Goal: Task Accomplishment & Management: Complete application form

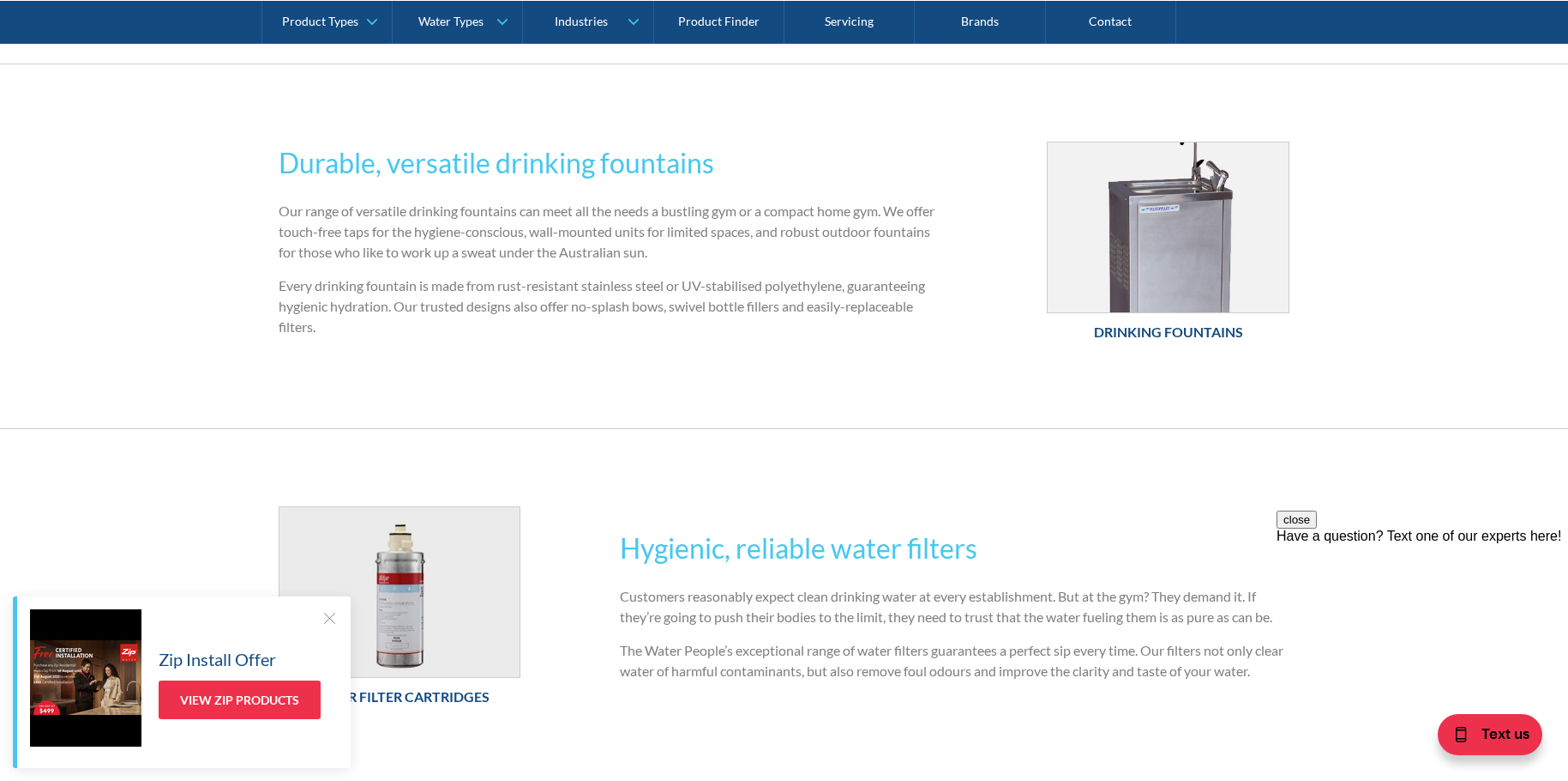
scroll to position [1000, 0]
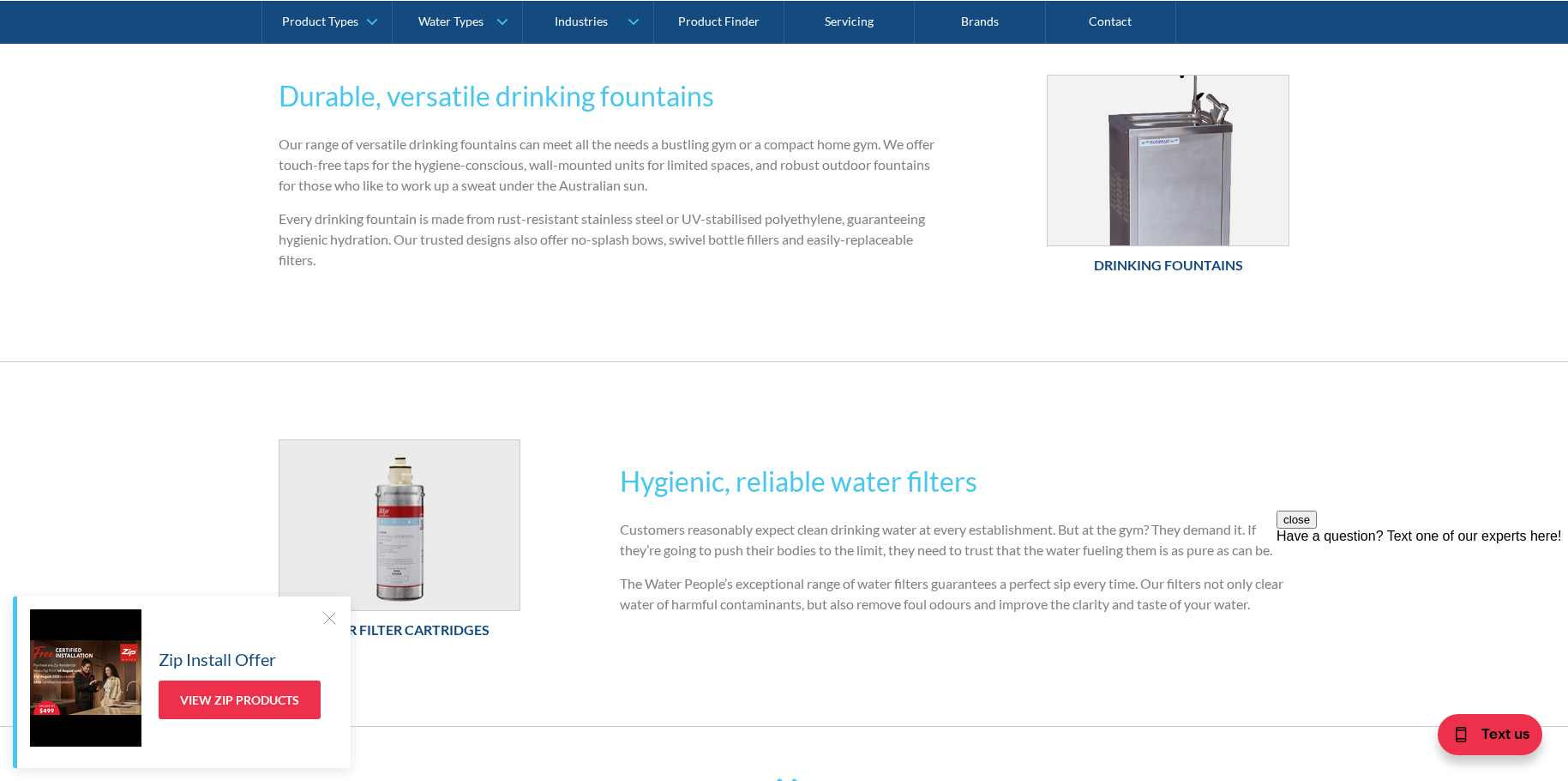
click at [324, 614] on div at bounding box center [329, 617] width 17 height 17
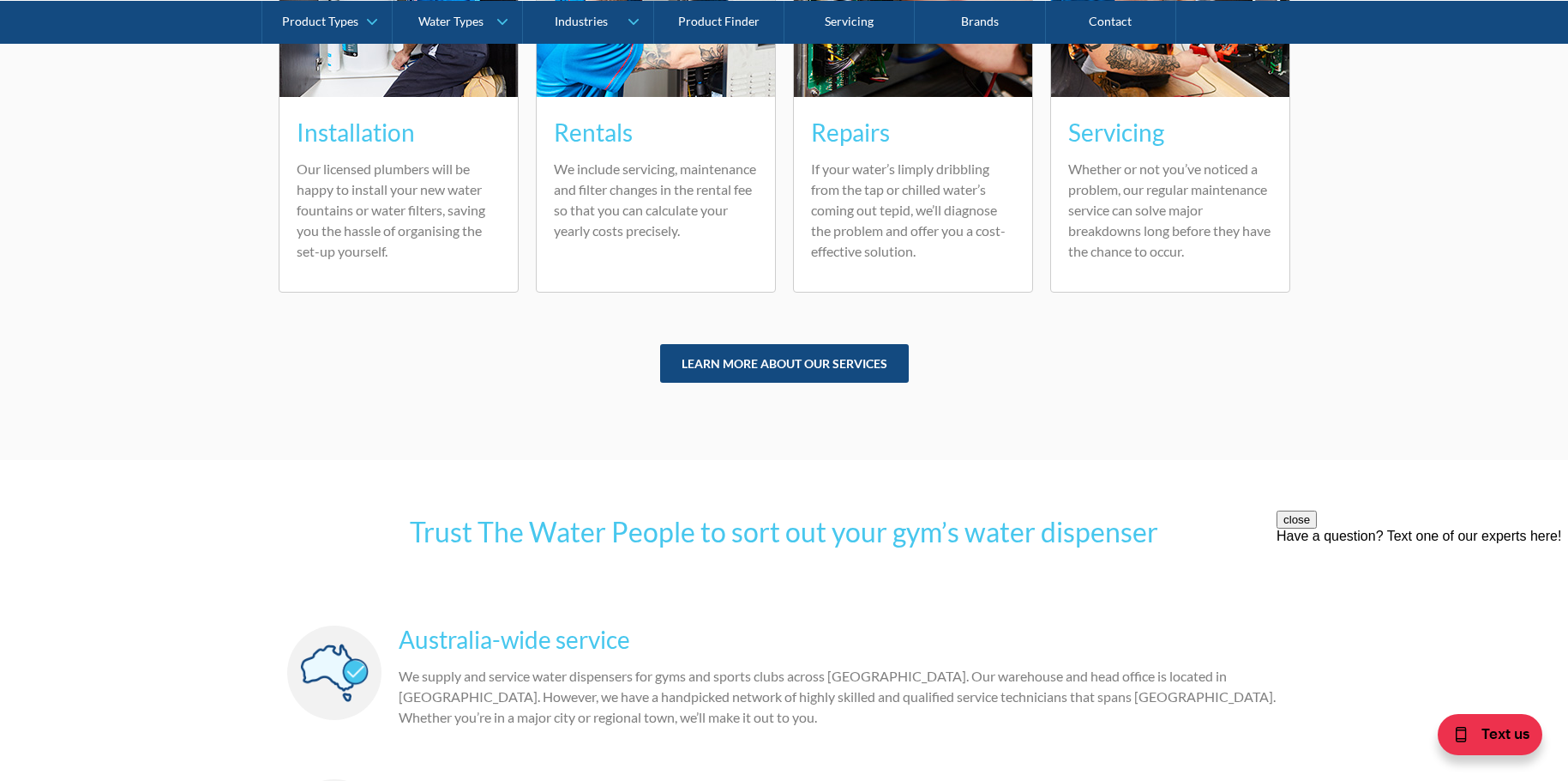
scroll to position [4336, 0]
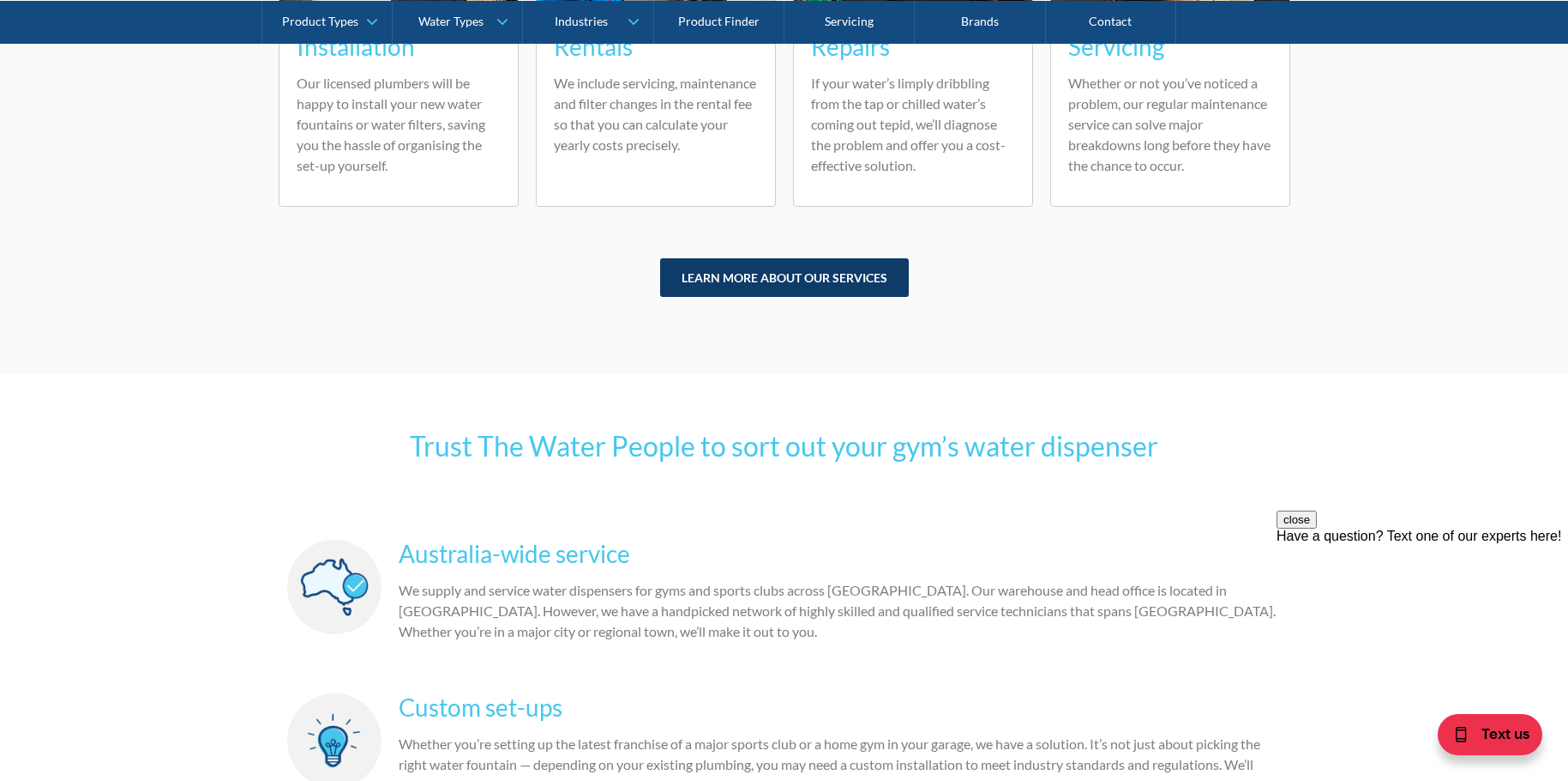
click at [767, 258] on link "Learn more about our services" at bounding box center [784, 277] width 248 height 39
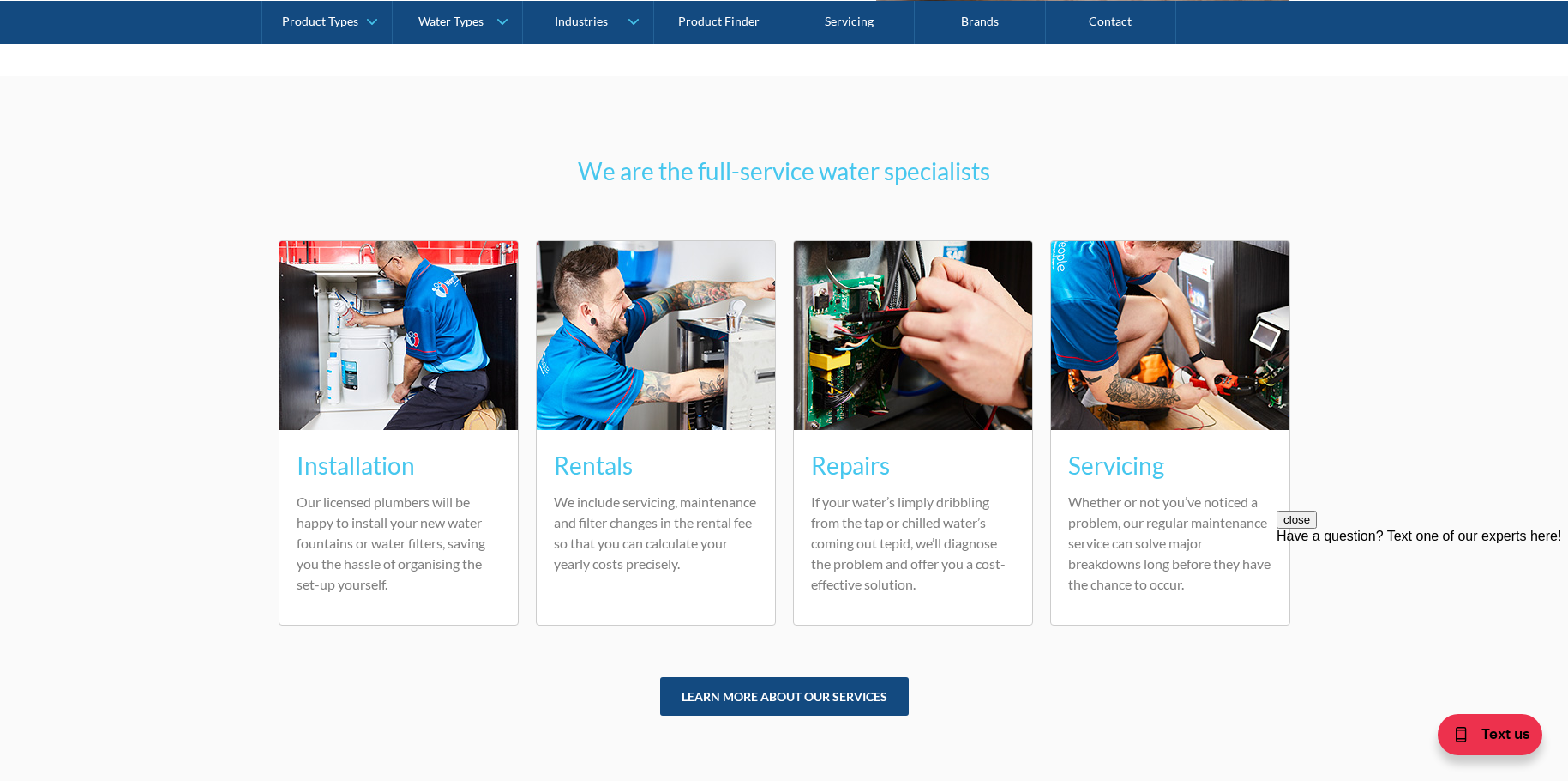
scroll to position [3918, 0]
click at [401, 446] on h3 "Installation" at bounding box center [398, 464] width 204 height 36
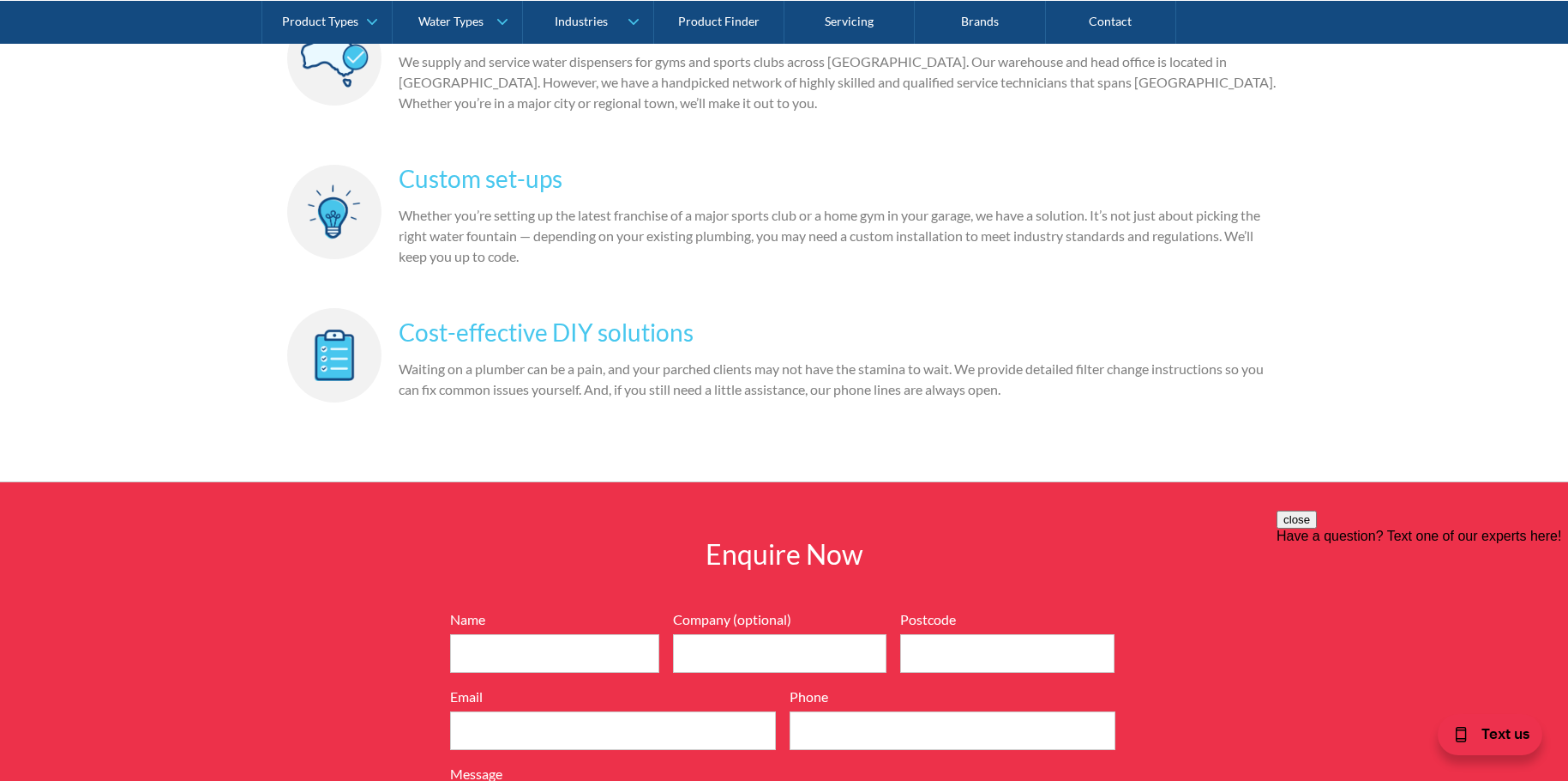
scroll to position [5067, 0]
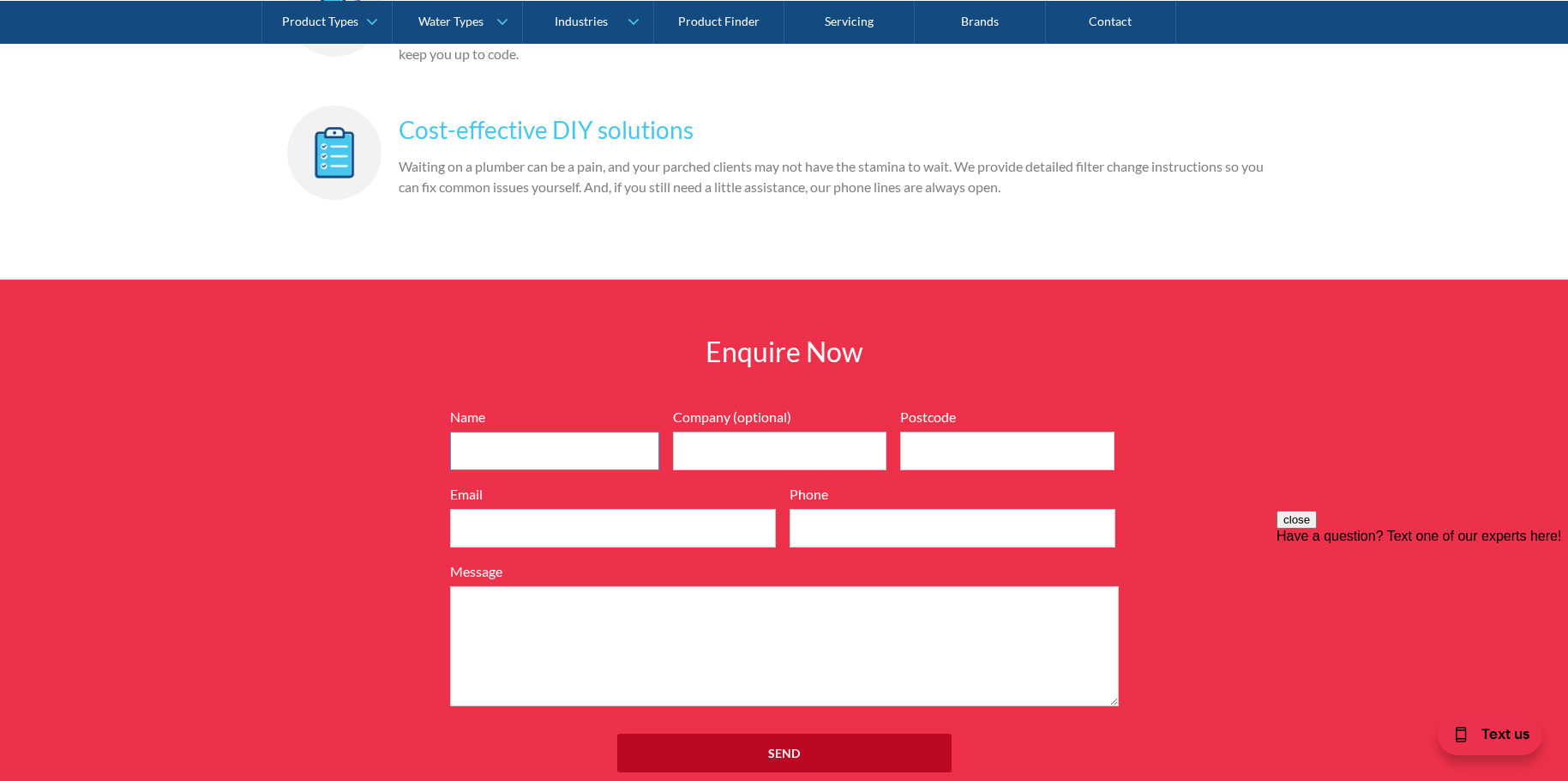
click at [594, 432] on input "Name" at bounding box center [555, 451] width 209 height 39
type input "S"
type input "Ash"
click at [740, 432] on input "Company (optional)" at bounding box center [781, 451] width 214 height 39
type input "C"
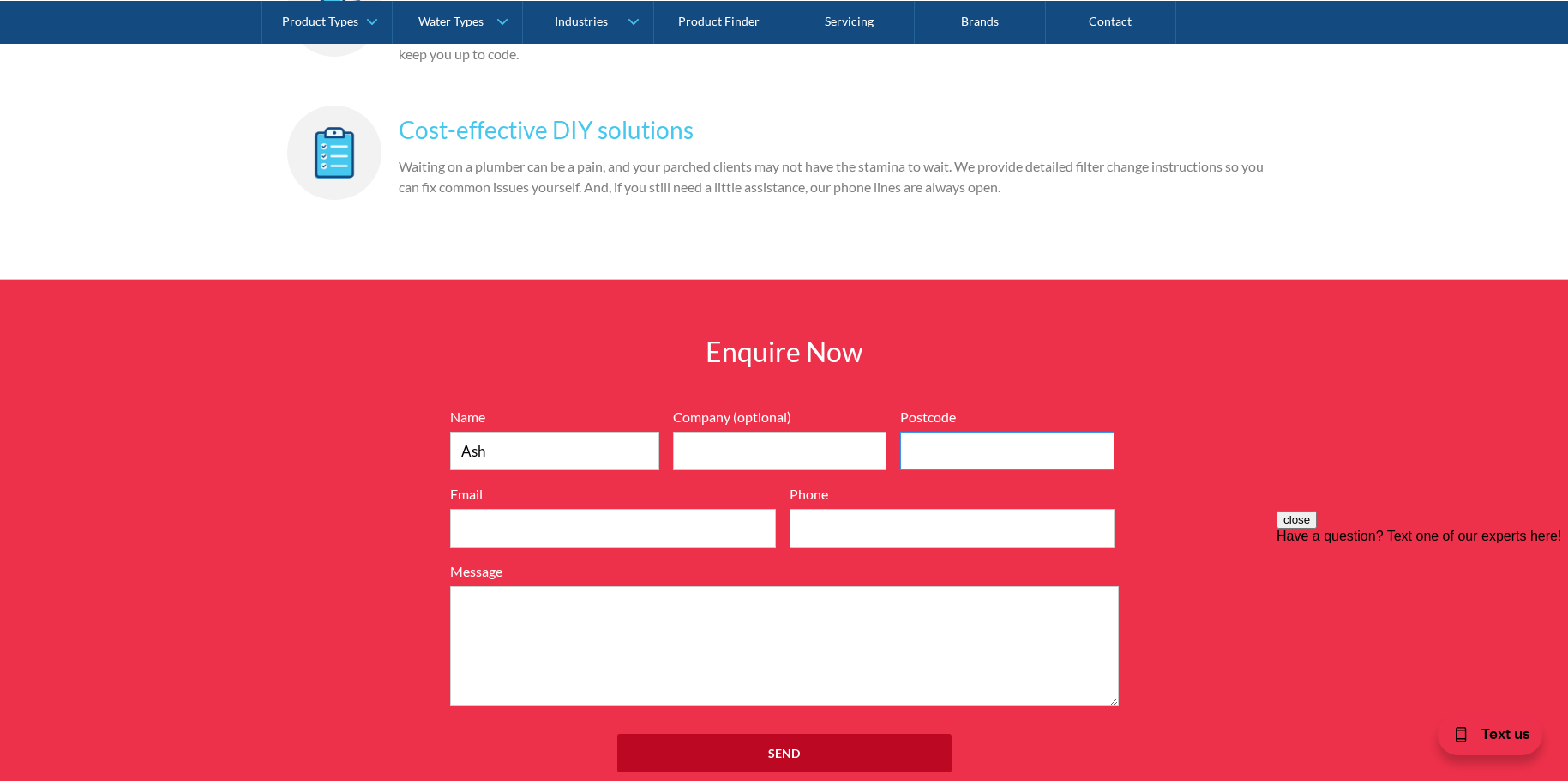
click at [1042, 432] on input "Postcode" at bounding box center [1007, 451] width 214 height 39
type input "3070"
click at [716, 509] on input "Email" at bounding box center [613, 528] width 325 height 39
type input "accounts@chargecrossfit.com.au"
click at [801, 509] on input "Phone" at bounding box center [953, 528] width 325 height 39
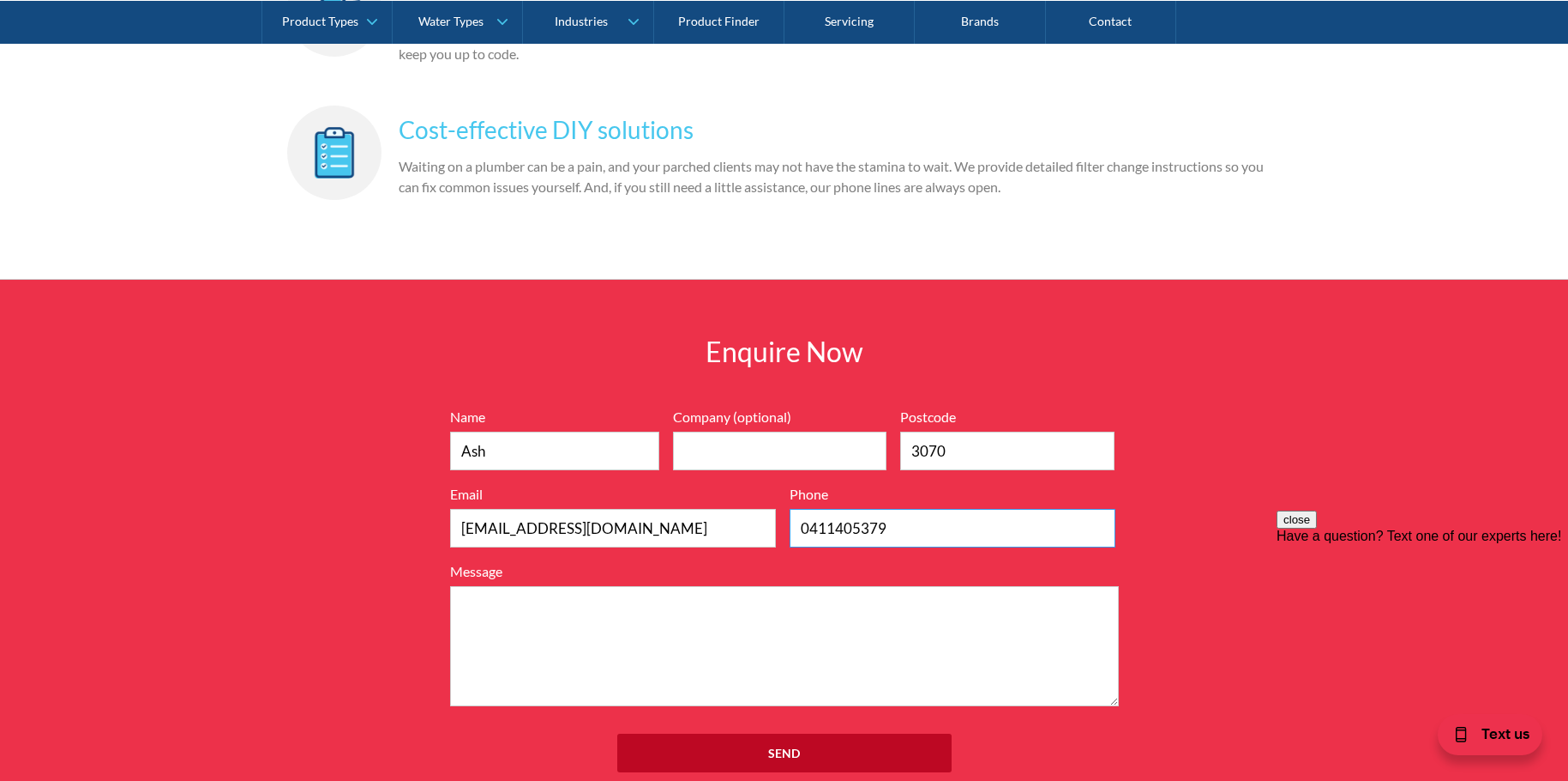
type input "0411405379"
click at [711, 586] on textarea "Message" at bounding box center [784, 646] width 669 height 120
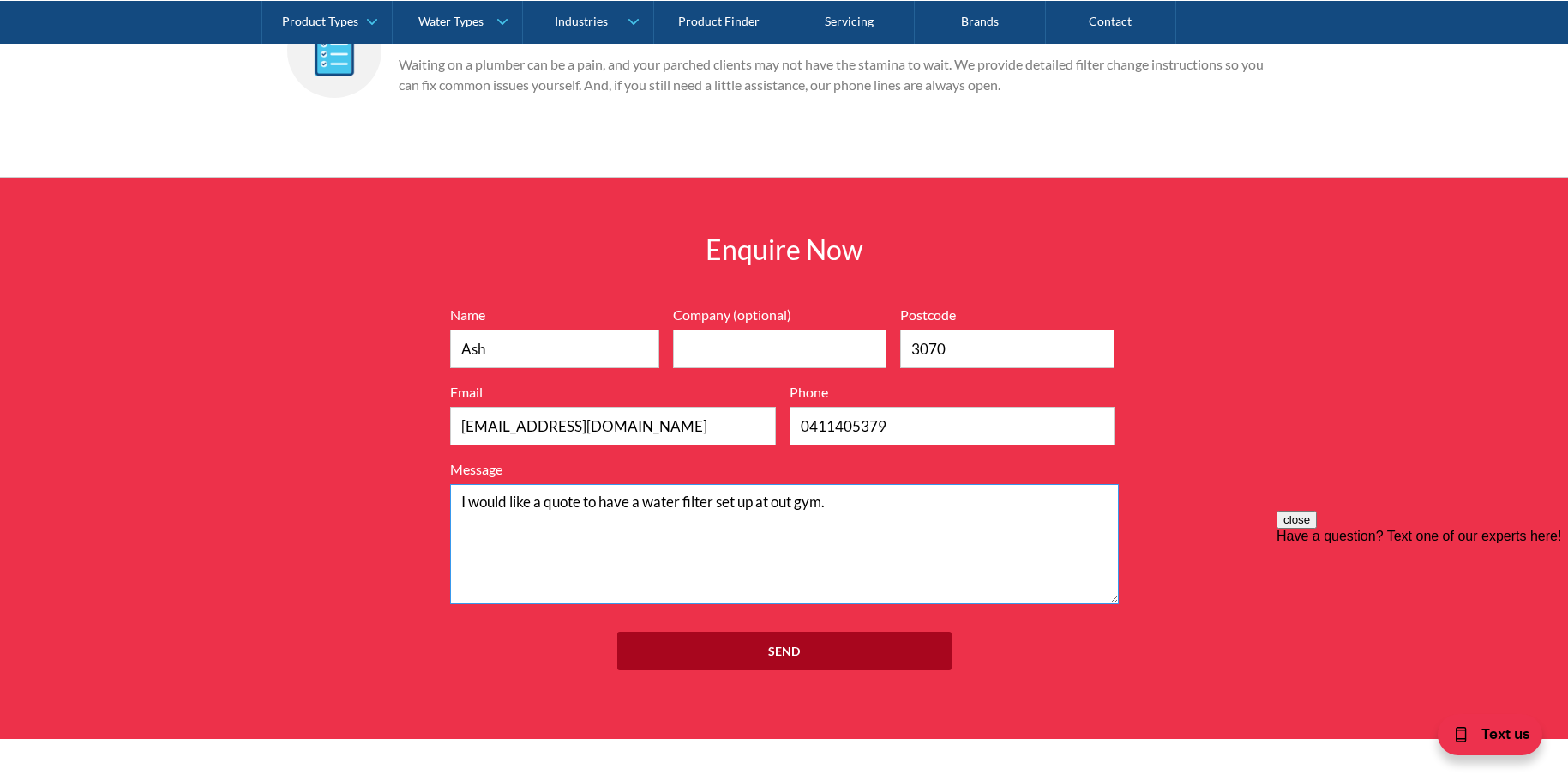
type textarea "I would like a quote to have a water filter set up at out gym."
click at [800, 631] on input "Send" at bounding box center [784, 650] width 335 height 39
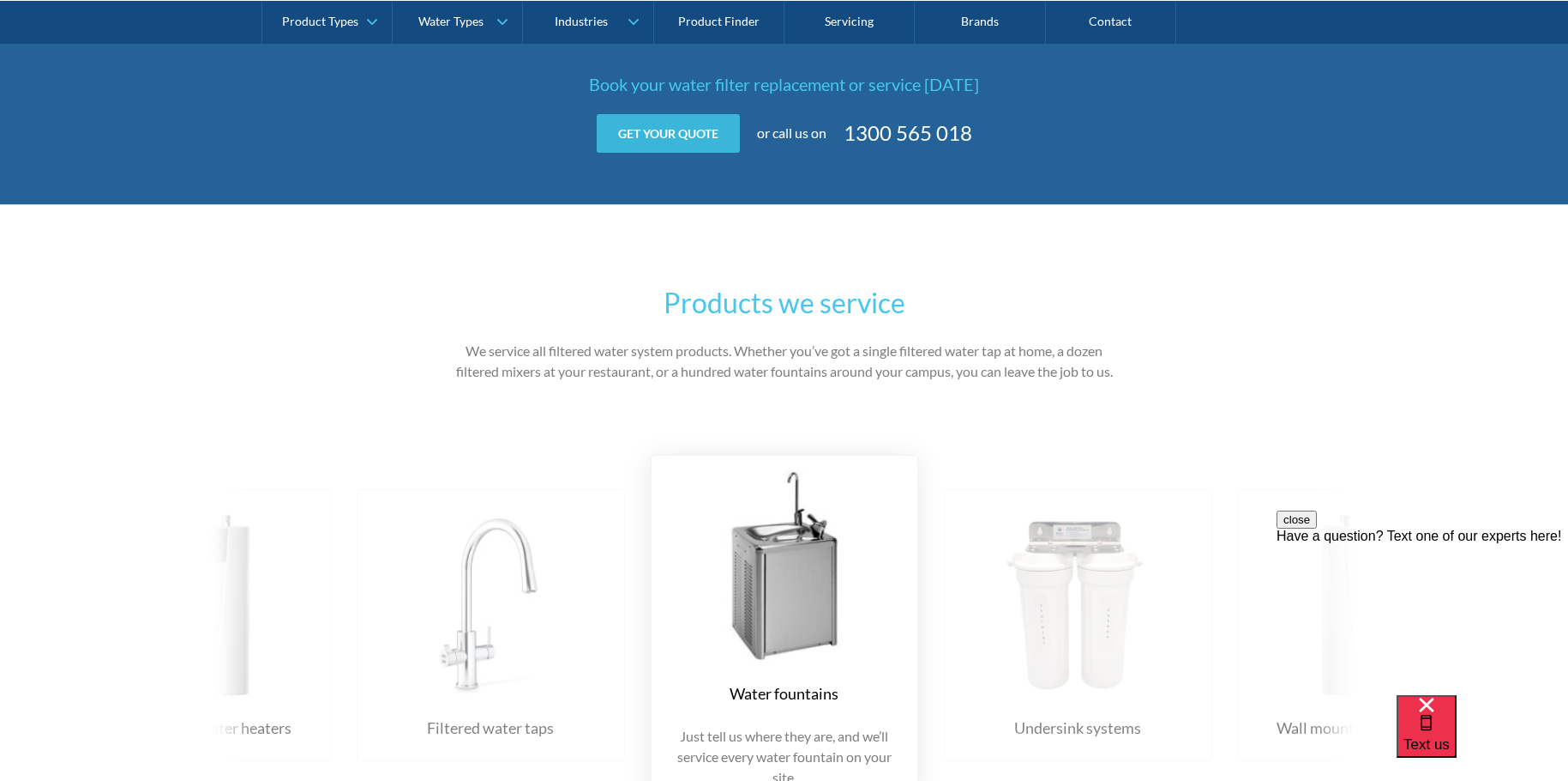
scroll to position [2382, 0]
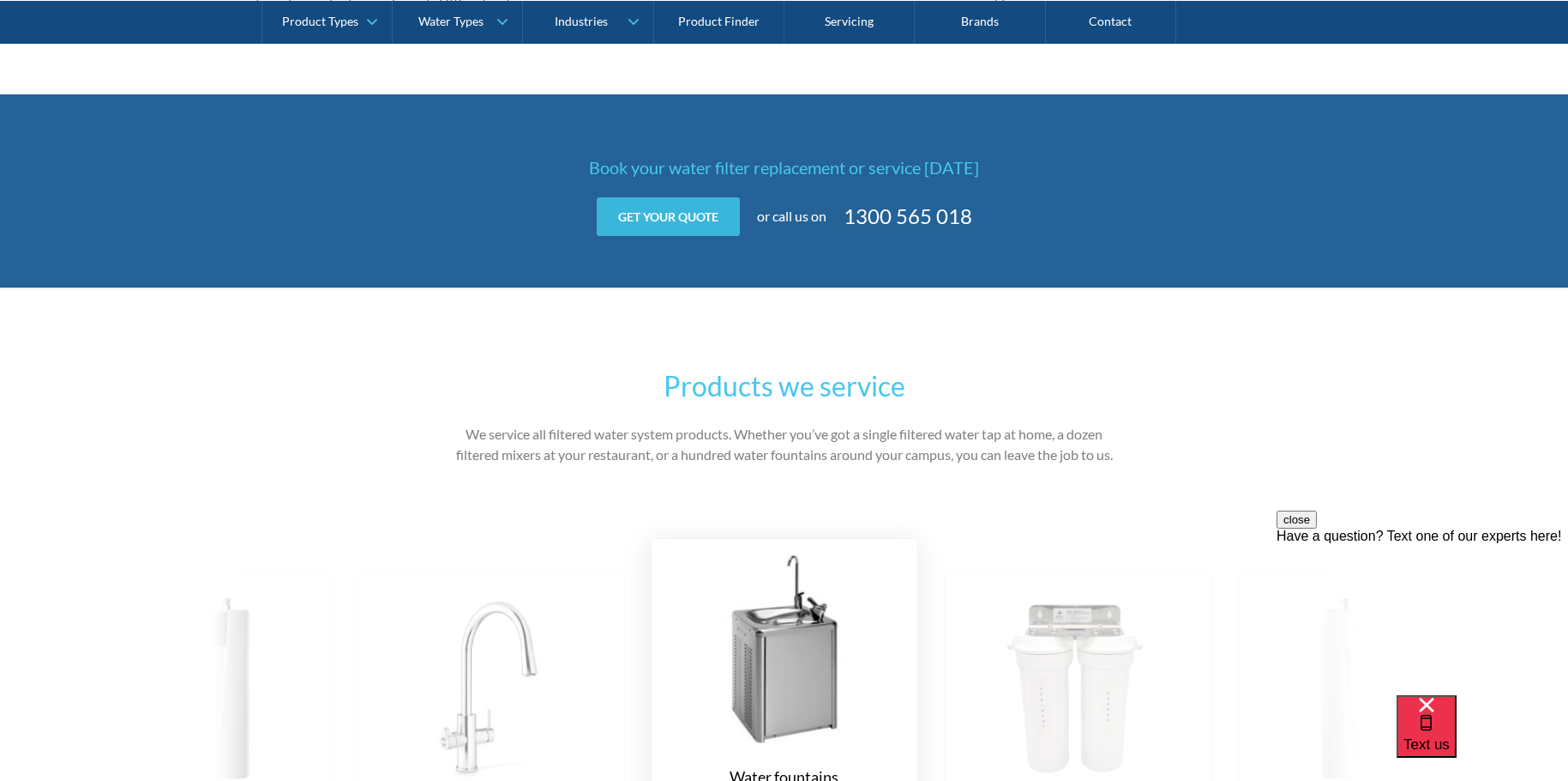
click at [672, 212] on link "Get your quote" at bounding box center [669, 216] width 143 height 39
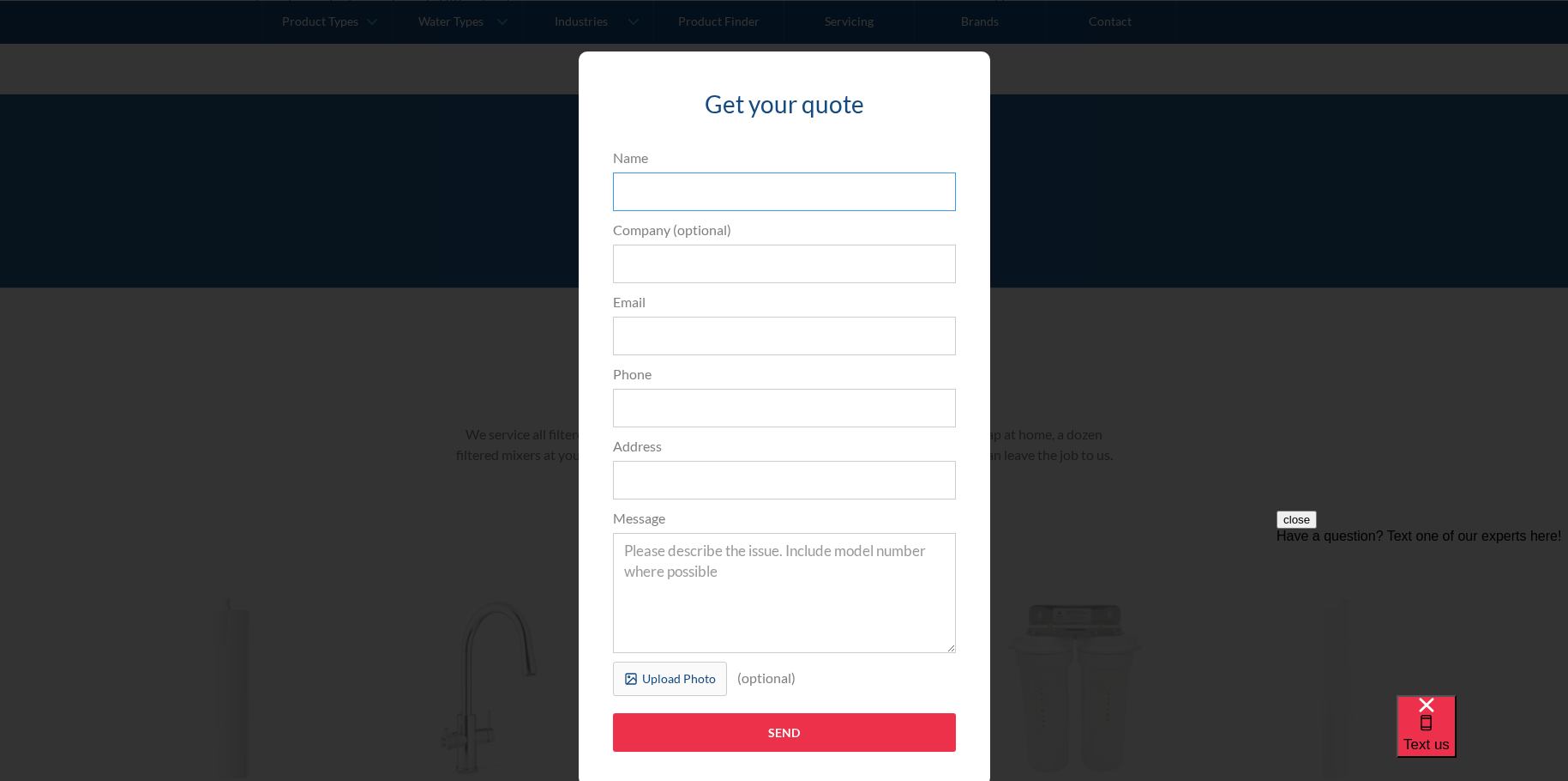
click at [688, 197] on input "Name" at bounding box center [784, 191] width 343 height 39
type input "Ash"
click at [707, 276] on input "Company (optional)" at bounding box center [784, 263] width 343 height 39
type input "Charge CrossFit"
click at [730, 344] on input "Email" at bounding box center [784, 335] width 343 height 39
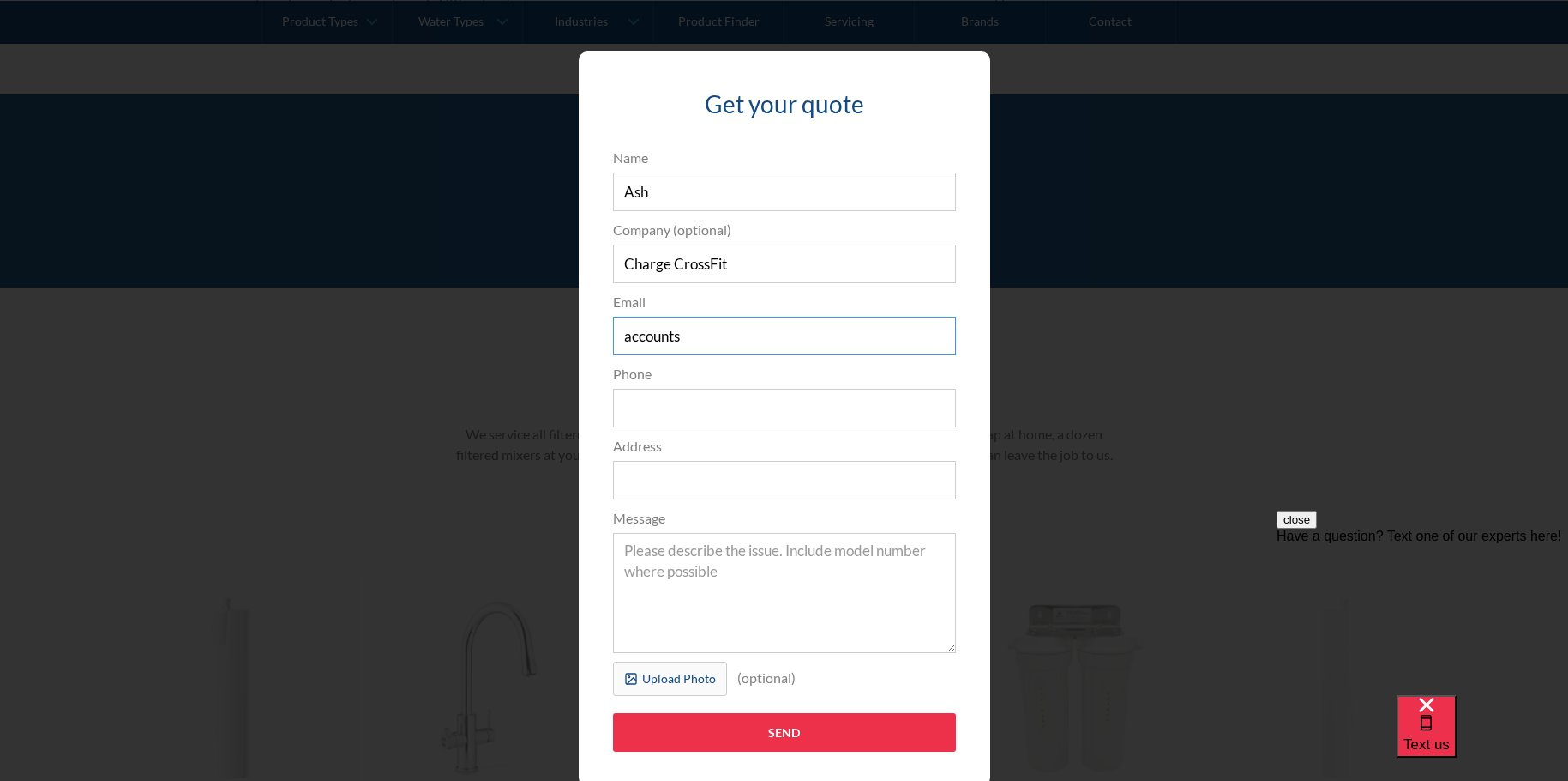
type input "accounts"
click at [1066, 311] on div "Get your quote 3edfad95ad8c3dfade3524ea47e0e3f2a74a58f3e0bd211ff5584a90323ec471…" at bounding box center [784, 418] width 1500 height 769
